Goal: Task Accomplishment & Management: Manage account settings

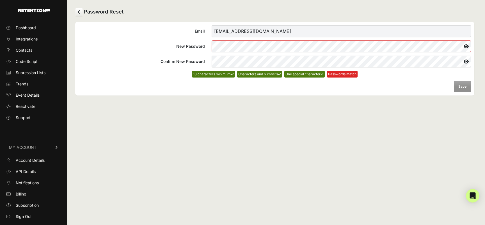
click at [345, 125] on div "Password Reset Email mromero@capillus.com New Password Confirm New Password 10 …" at bounding box center [274, 112] width 415 height 225
click at [467, 46] on icon at bounding box center [466, 46] width 10 height 9
click at [265, 103] on div "Password Reset Email mromero@capillus.com New Password Confirm New Password 10 …" at bounding box center [274, 112] width 415 height 225
click at [264, 118] on div "Password Reset Email mromero@capillus.com New Password Confirm New Password 10 …" at bounding box center [274, 112] width 415 height 225
click at [245, 102] on div "Password Reset Email mromero@capillus.com New Password Confirm New Password 10 …" at bounding box center [274, 112] width 415 height 225
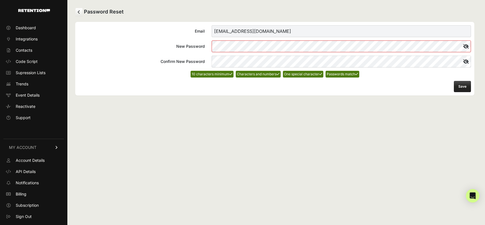
click at [267, 137] on div "Password Reset Email mromero@capillus.com New Password Confirm New Password 10 …" at bounding box center [274, 112] width 415 height 225
click at [466, 85] on button "Save" at bounding box center [462, 86] width 17 height 11
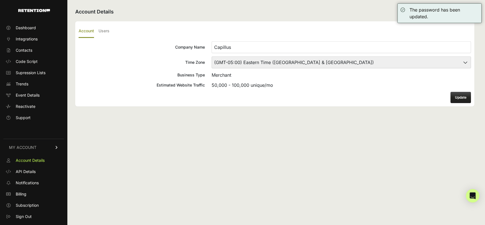
click at [34, 33] on ul "Dashboard Integrations Contacts Code Script Supression Lists Trends Event Detai…" at bounding box center [33, 72] width 61 height 99
click at [26, 27] on span "Dashboard" at bounding box center [26, 28] width 20 height 6
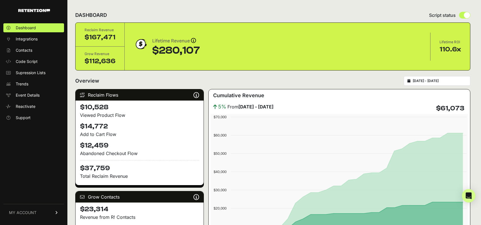
click at [421, 82] on input "[DATE] - [DATE]" at bounding box center [439, 81] width 54 height 4
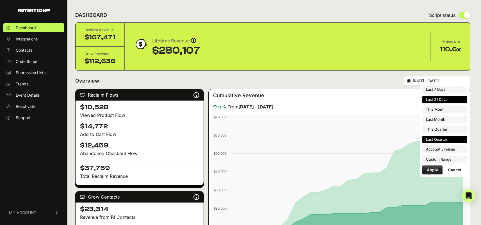
click at [438, 136] on li "Last Quarter" at bounding box center [444, 140] width 45 height 8
type input "[DATE] - [DATE]"
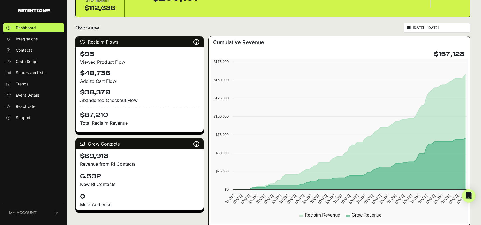
scroll to position [52, 0]
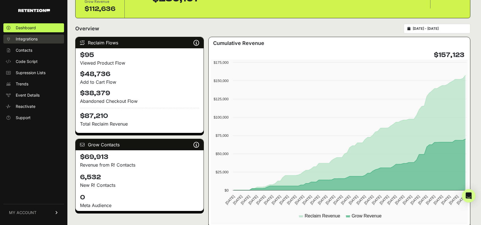
click at [26, 40] on span "Integrations" at bounding box center [27, 39] width 22 height 6
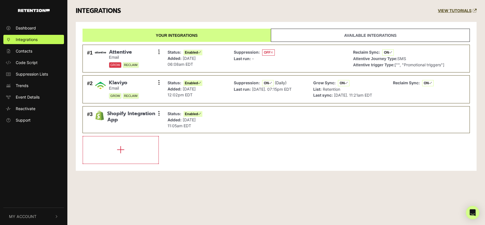
click at [302, 37] on link "Available integrations" at bounding box center [370, 35] width 199 height 13
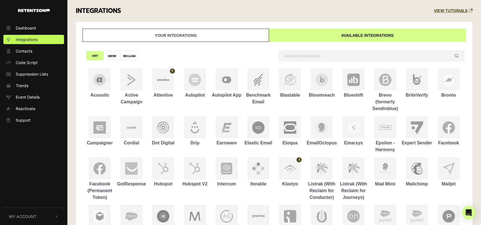
click at [112, 54] on label "GROW" at bounding box center [111, 55] width 17 height 9
radio input "true"
click at [129, 58] on label "RECLAIM" at bounding box center [128, 55] width 17 height 9
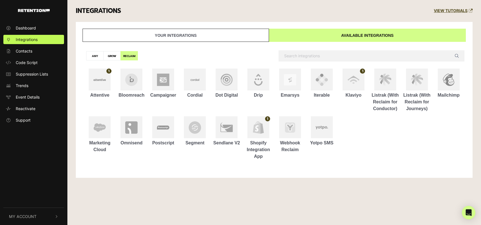
radio input "true"
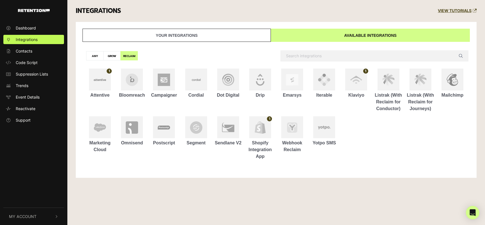
click at [111, 56] on label "GROW" at bounding box center [111, 55] width 17 height 9
radio input "true"
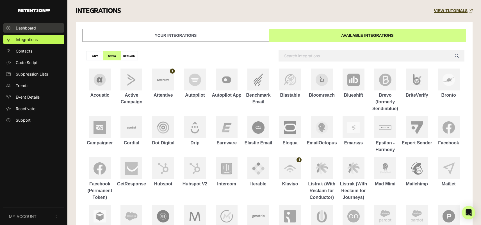
click at [50, 28] on link "Dashboard" at bounding box center [33, 27] width 61 height 9
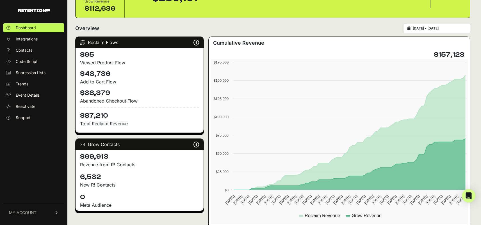
scroll to position [46, 0]
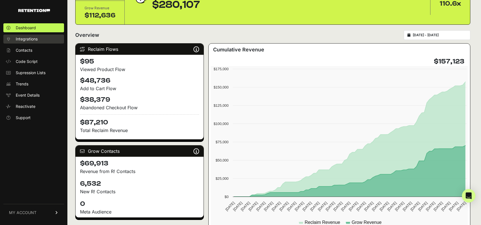
click at [32, 40] on span "Integrations" at bounding box center [27, 39] width 22 height 6
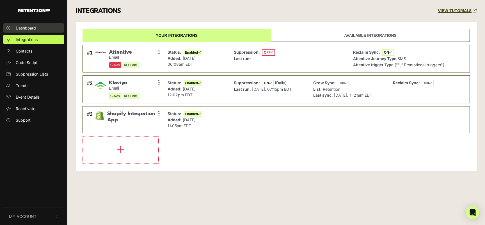
click at [25, 24] on link "Dashboard" at bounding box center [33, 27] width 61 height 9
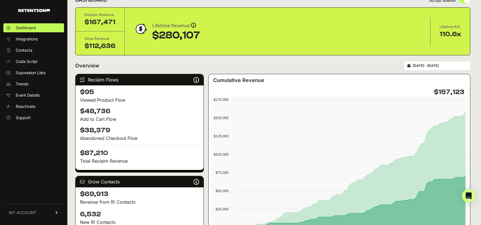
scroll to position [19, 0]
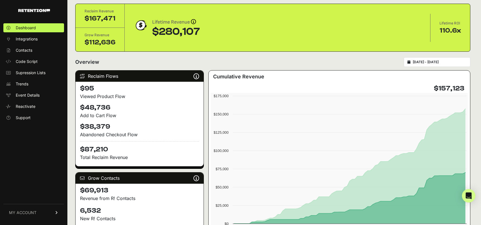
click at [429, 63] on input "2025-04-01 - 2025-06-30" at bounding box center [439, 62] width 54 height 4
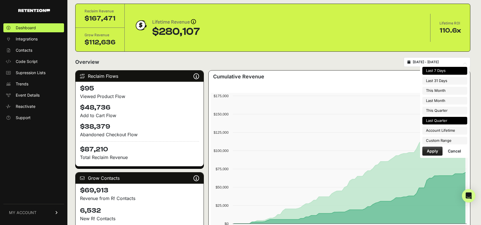
click at [437, 71] on li "Last 7 Days" at bounding box center [444, 71] width 45 height 8
type input "[DATE] - [DATE]"
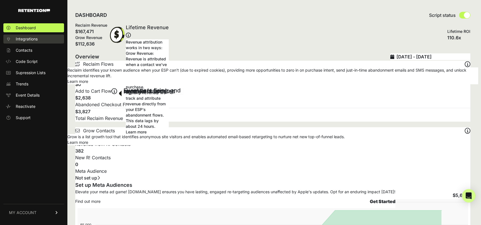
click at [34, 36] on span "Integrations" at bounding box center [27, 39] width 22 height 6
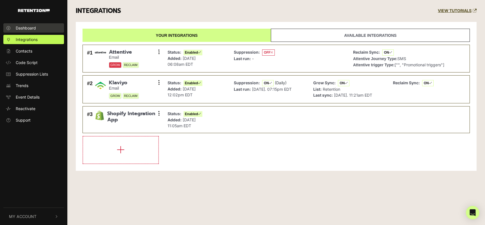
click at [33, 29] on span "Dashboard" at bounding box center [26, 28] width 20 height 6
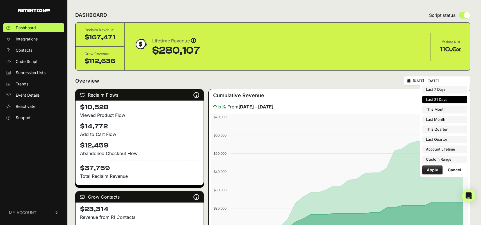
click at [420, 82] on input "2025-08-05 - 2025-09-04" at bounding box center [439, 81] width 54 height 4
click at [434, 109] on li "This Month" at bounding box center [444, 110] width 45 height 8
type input "2025-09-01 - 2025-09-30"
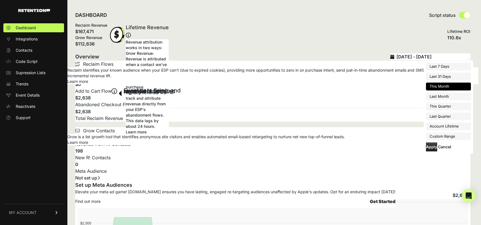
click at [440, 58] on input "2025-09-01 - 2025-09-30" at bounding box center [433, 56] width 74 height 7
click at [436, 94] on li "Last Month" at bounding box center [448, 97] width 45 height 8
type input "[DATE] - [DATE]"
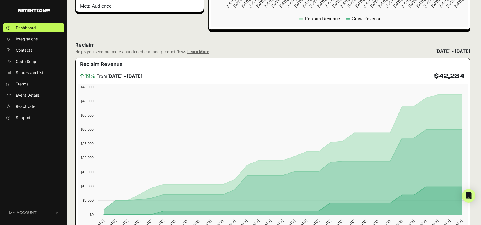
scroll to position [246, 0]
